Goal: Information Seeking & Learning: Get advice/opinions

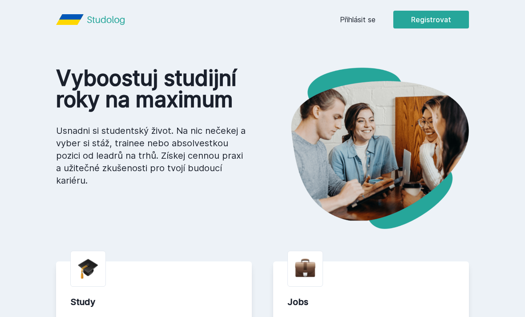
click at [366, 20] on link "Přihlásit se" at bounding box center [358, 19] width 36 height 11
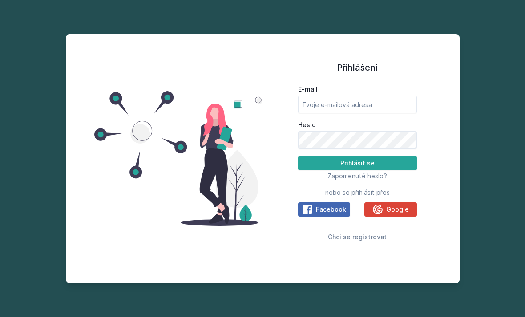
click at [417, 217] on button "Google" at bounding box center [390, 209] width 52 height 14
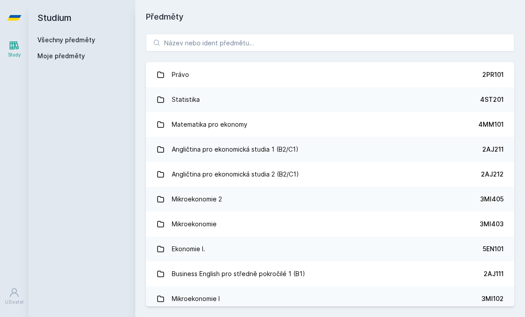
click at [417, 30] on div "Právo 2PR101 Statistika 4ST201 Matematika pro ekonomy 4MM101 Angličtina pro eko…" at bounding box center [330, 170] width 390 height 294
click at [484, 40] on input "search" at bounding box center [330, 43] width 368 height 18
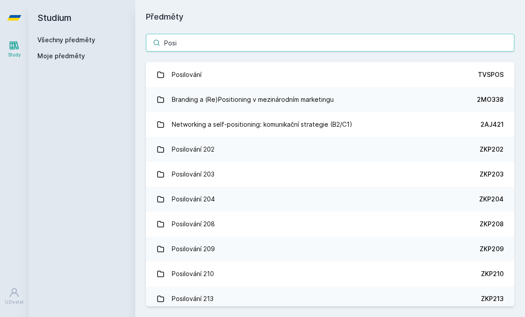
type input "Posi"
click at [299, 77] on link "Posilování TVSPOS" at bounding box center [330, 74] width 368 height 25
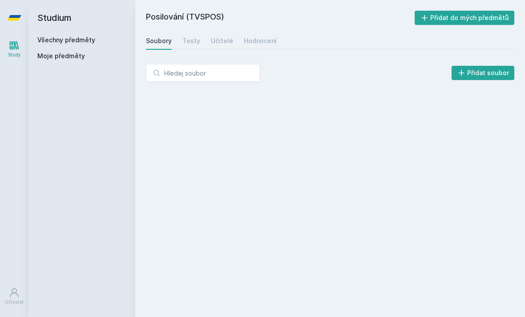
click at [219, 42] on div "Učitelé" at bounding box center [222, 40] width 22 height 9
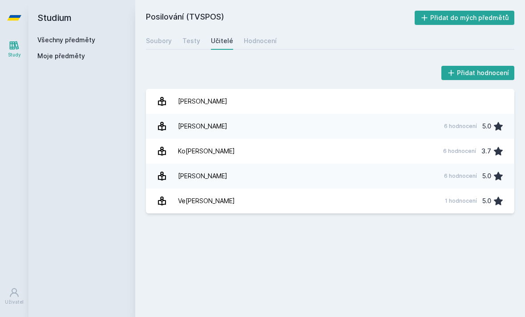
click at [368, 148] on link "[PERSON_NAME] 6 hodnocení 3.7" at bounding box center [330, 151] width 368 height 25
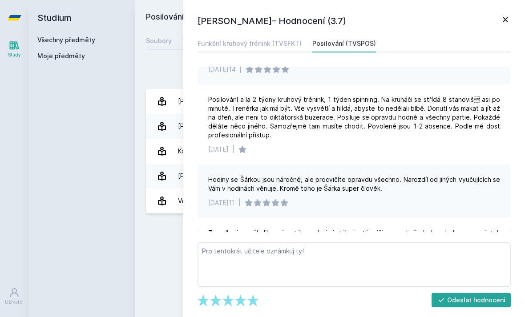
scroll to position [89, 0]
click at [498, 23] on h1 "[PERSON_NAME]– Hodnocení (3.7)" at bounding box center [349, 20] width 303 height 13
click at [508, 17] on icon at bounding box center [505, 19] width 5 height 5
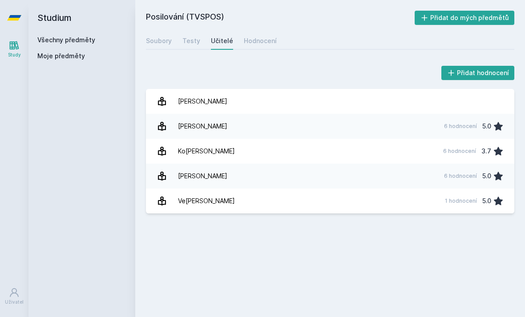
click at [316, 141] on link "[PERSON_NAME] 6 hodnocení 3.7" at bounding box center [330, 151] width 368 height 25
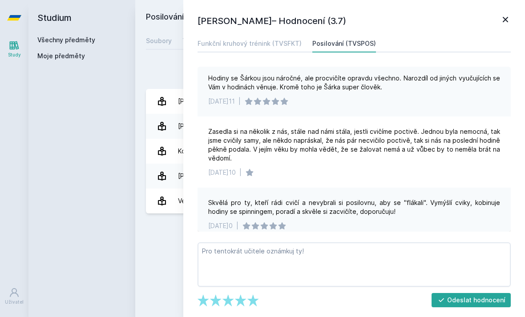
scroll to position [190, 0]
click at [475, 0] on div "[PERSON_NAME]– Hodnocení (3.7) Funkční kruhový trénink (TVSFKT) Posilování (TVS…" at bounding box center [354, 158] width 342 height 317
